Goal: Entertainment & Leisure: Consume media (video, audio)

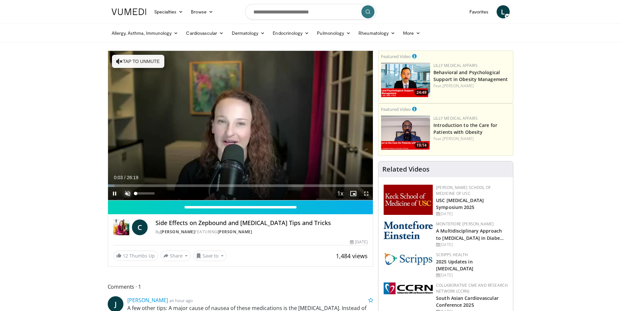
click at [128, 193] on span "Video Player" at bounding box center [127, 193] width 13 height 13
click at [115, 194] on span "Video Player" at bounding box center [114, 193] width 13 height 13
